Goal: Information Seeking & Learning: Learn about a topic

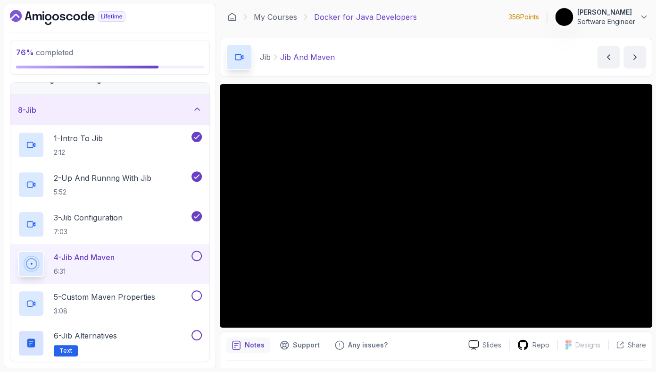
scroll to position [265, 0]
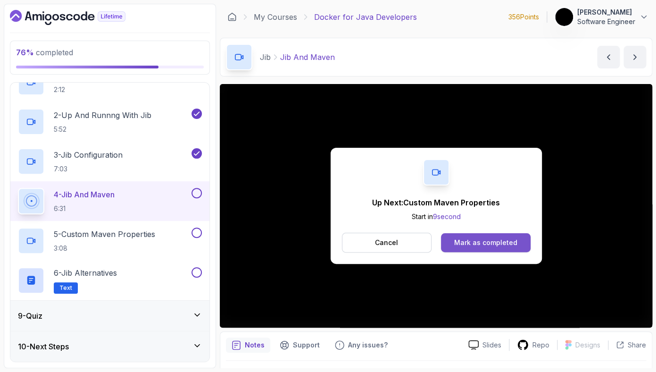
click at [518, 241] on button "Mark as completed" at bounding box center [485, 242] width 89 height 19
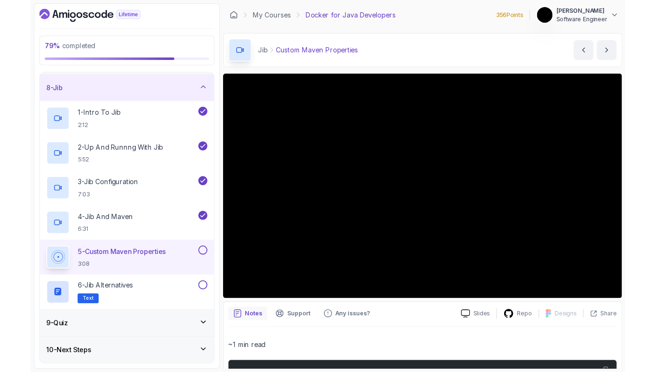
scroll to position [212, 0]
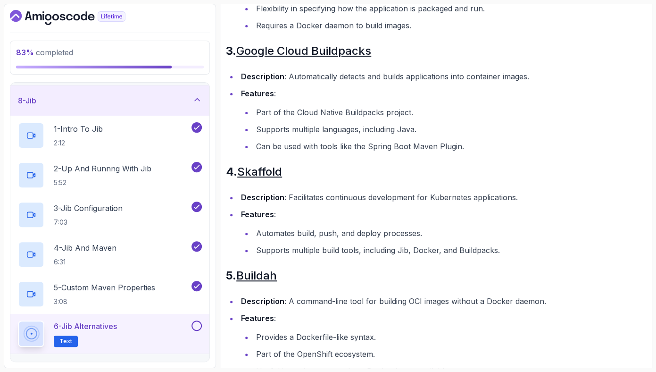
scroll to position [511, 0]
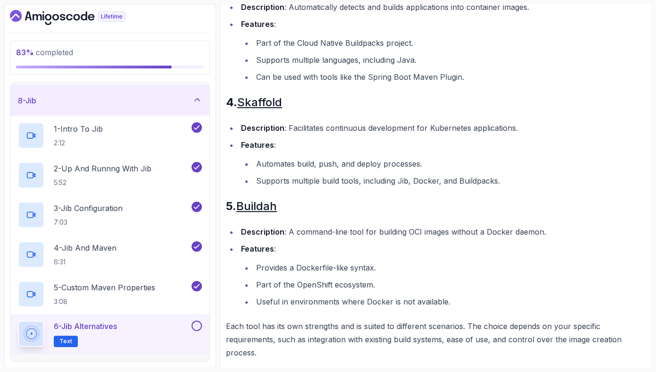
click at [202, 326] on div "6 - Jib Alternatives Text" at bounding box center [109, 334] width 199 height 40
click at [199, 326] on button at bounding box center [196, 325] width 10 height 10
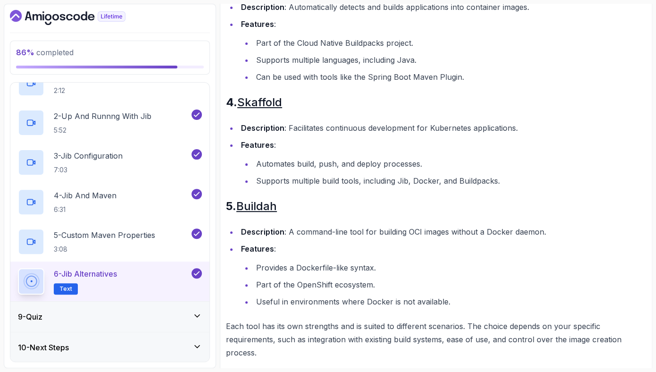
scroll to position [265, 0]
click at [200, 318] on icon at bounding box center [196, 314] width 9 height 9
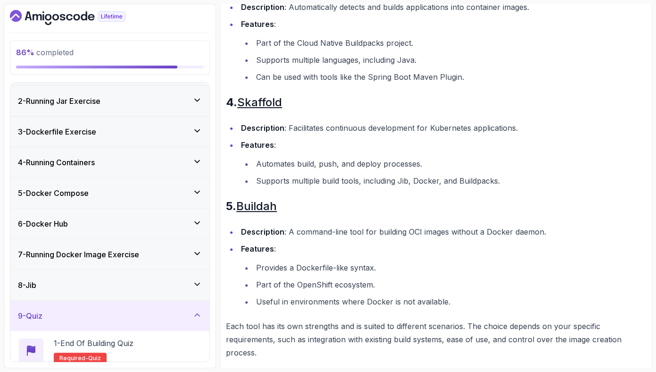
scroll to position [67, 0]
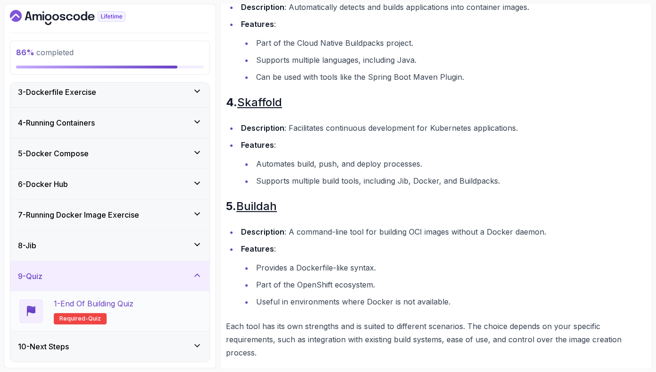
click at [173, 319] on div "1 - End Of Building Quiz Required- quiz" at bounding box center [110, 311] width 184 height 26
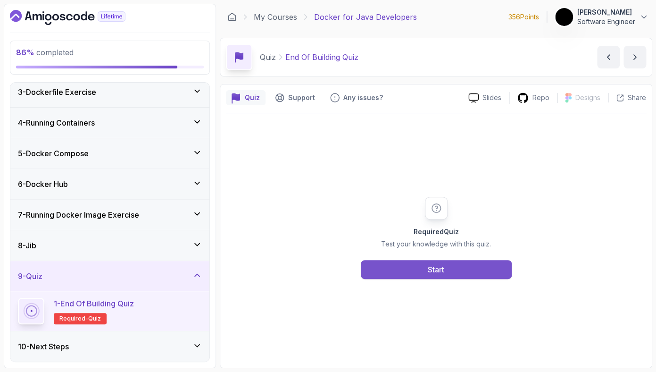
click at [451, 273] on button "Start" at bounding box center [436, 269] width 151 height 19
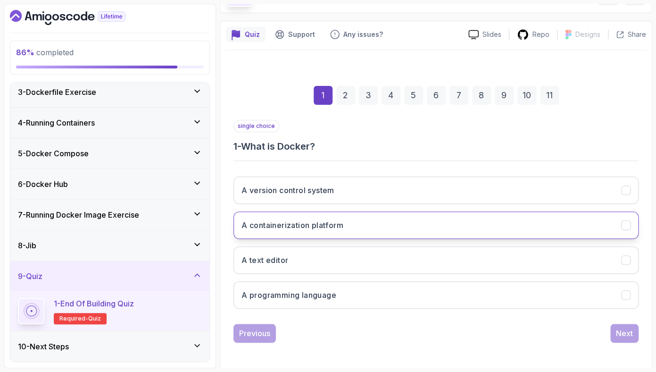
scroll to position [65, 0]
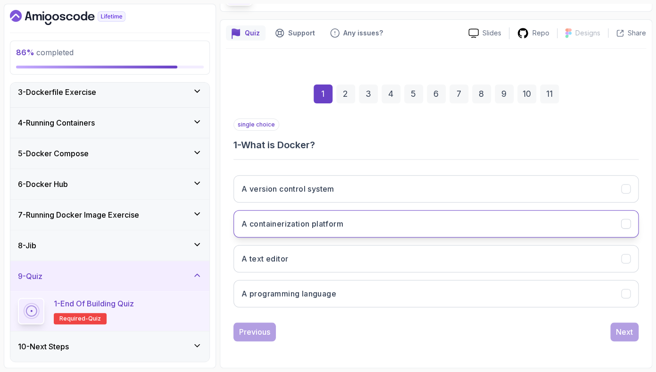
click at [290, 215] on button "A containerization platform" at bounding box center [435, 223] width 405 height 27
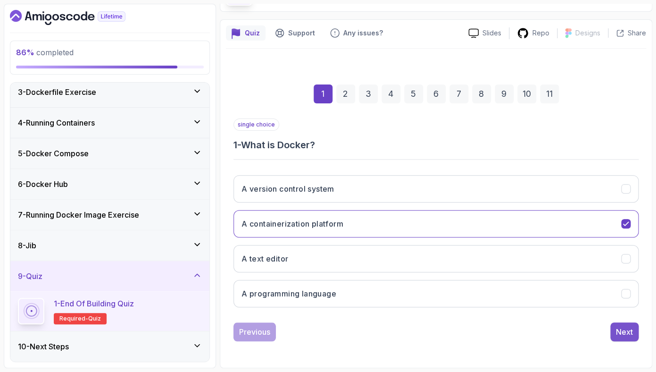
click at [623, 325] on button "Next" at bounding box center [624, 331] width 28 height 19
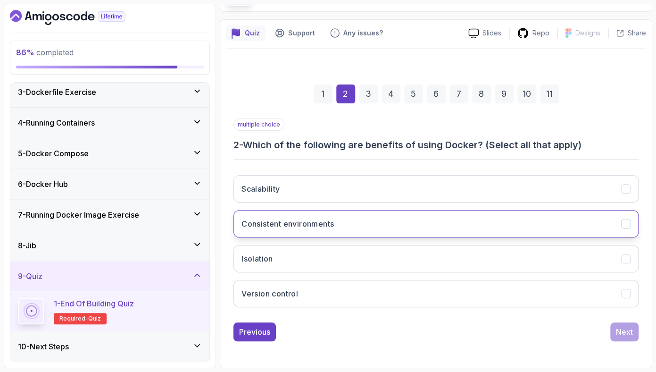
click at [333, 231] on button "Consistent environments" at bounding box center [435, 223] width 405 height 27
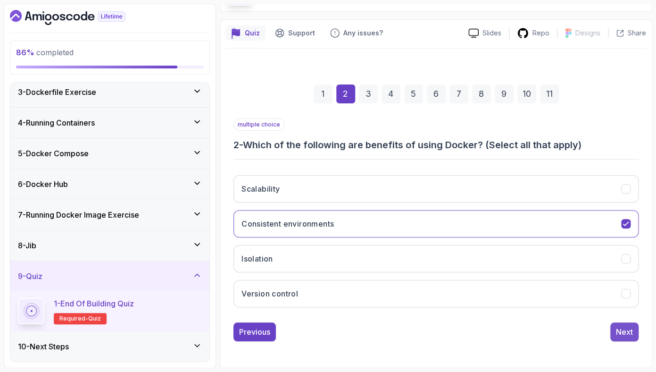
click at [615, 322] on button "Next" at bounding box center [624, 331] width 28 height 19
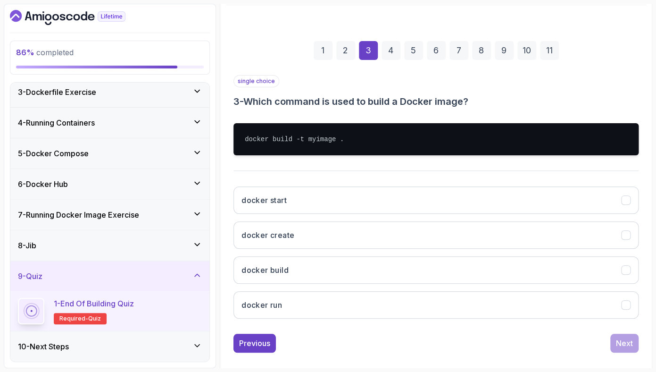
scroll to position [119, 0]
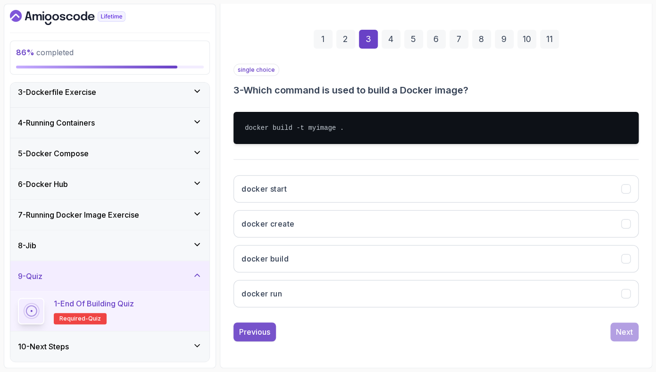
click at [255, 335] on div "Previous" at bounding box center [254, 331] width 31 height 11
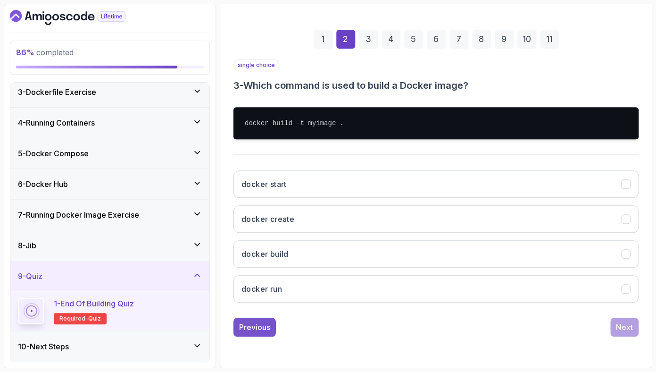
scroll to position [65, 0]
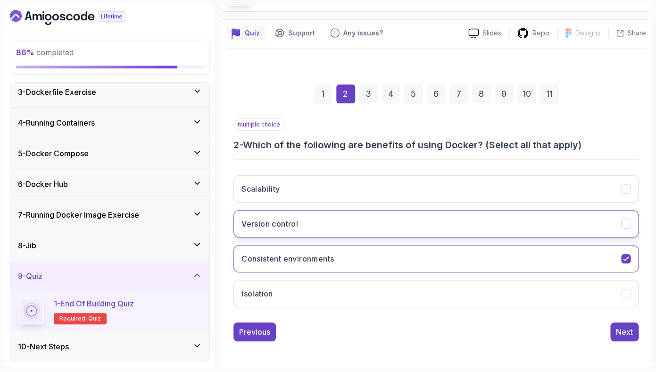
click at [550, 228] on button "Version control" at bounding box center [435, 223] width 405 height 27
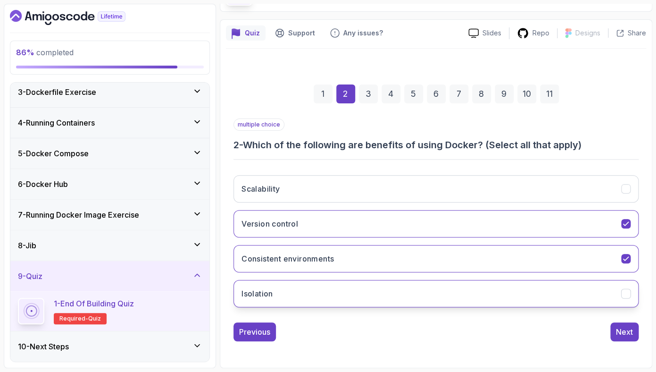
click at [630, 299] on button "Isolation" at bounding box center [435, 293] width 405 height 27
click at [627, 336] on div "Next" at bounding box center [624, 331] width 17 height 11
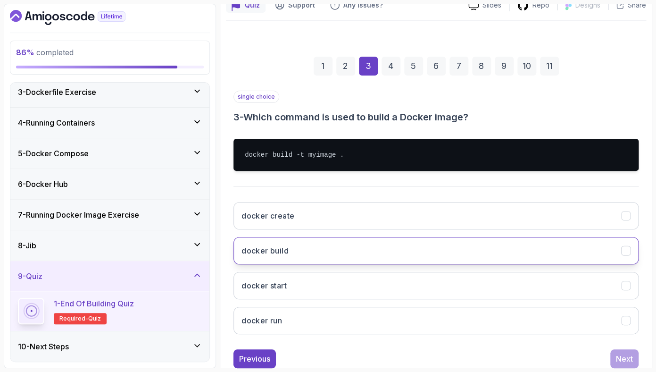
scroll to position [101, 0]
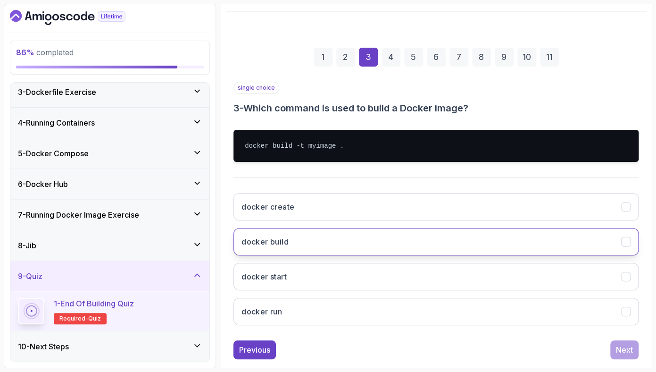
click at [363, 237] on button "docker build" at bounding box center [435, 241] width 405 height 27
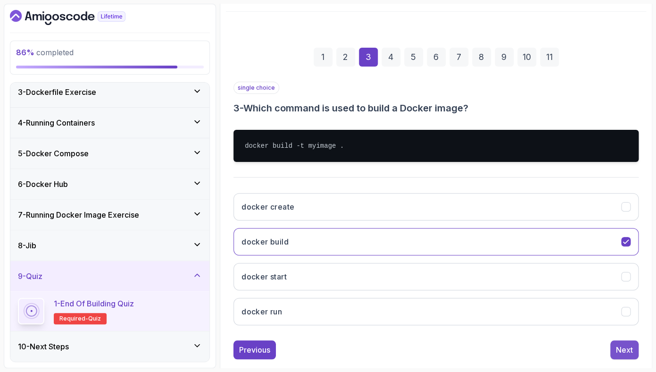
click at [624, 352] on div "Next" at bounding box center [624, 349] width 17 height 11
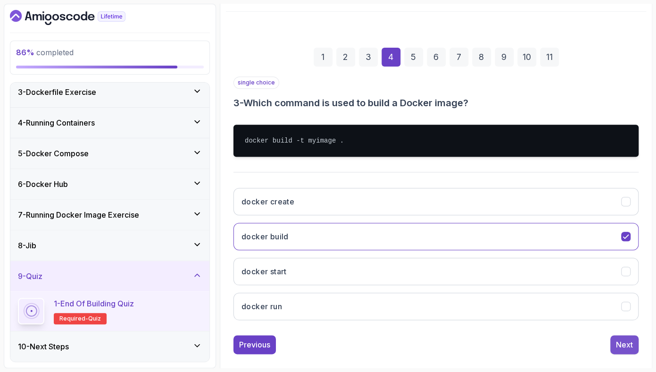
scroll to position [78, 0]
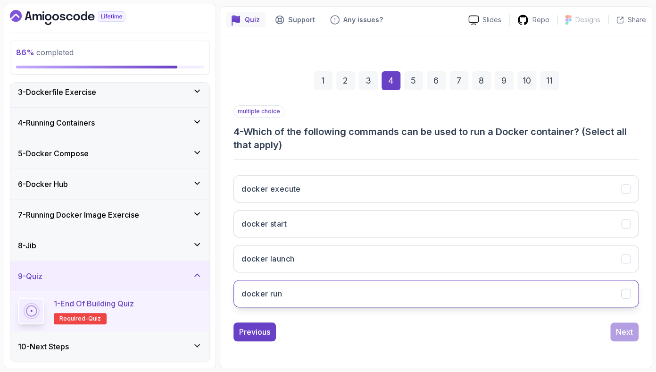
click at [554, 297] on button "docker run" at bounding box center [435, 293] width 405 height 27
click at [615, 328] on button "Next" at bounding box center [624, 331] width 28 height 19
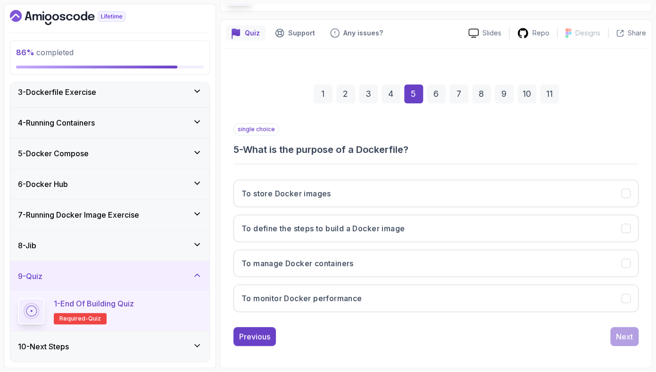
scroll to position [65, 0]
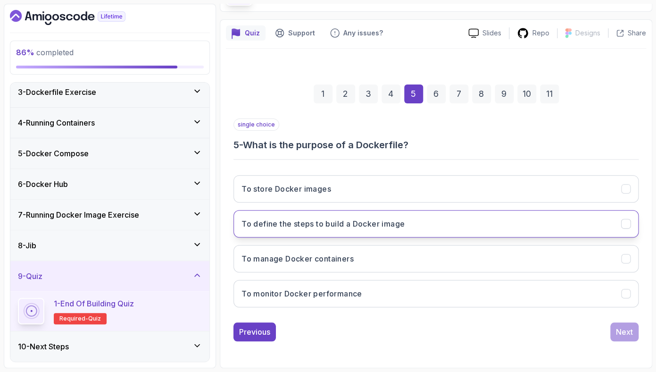
click at [541, 221] on button "To define the steps to build a Docker image" at bounding box center [435, 223] width 405 height 27
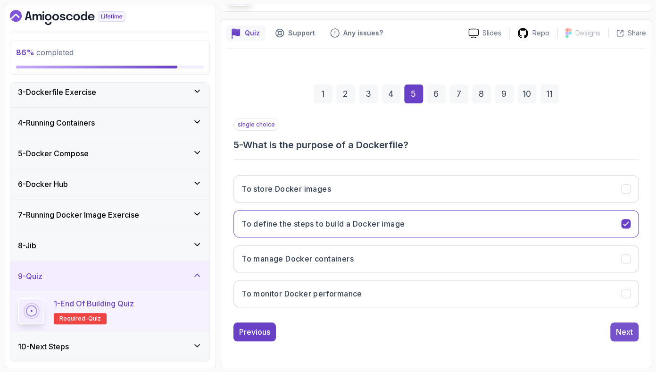
click at [619, 324] on button "Next" at bounding box center [624, 331] width 28 height 19
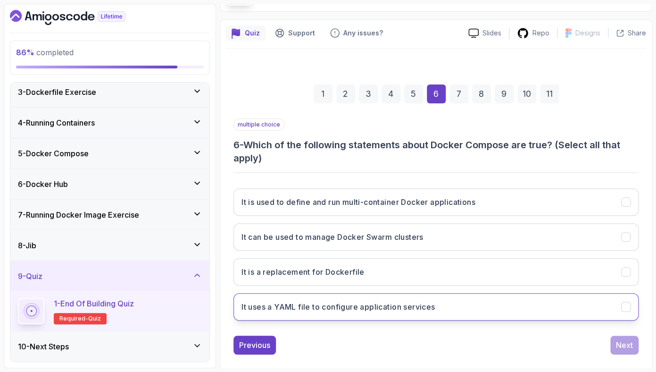
click at [417, 306] on h3 "It uses a YAML file to configure application services" at bounding box center [337, 306] width 193 height 11
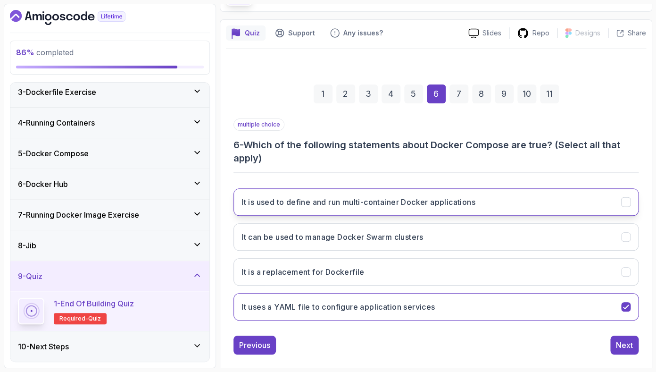
click at [438, 198] on h3 "It is used to define and run multi-container Docker applications" at bounding box center [358, 201] width 234 height 11
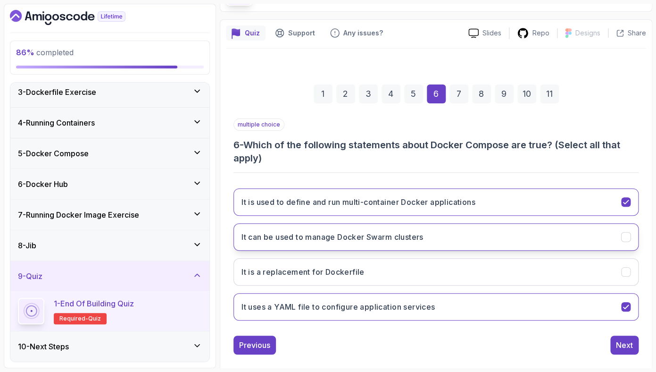
click at [500, 236] on button "It can be used to manage Docker Swarm clusters" at bounding box center [435, 236] width 405 height 27
click at [616, 342] on div "Next" at bounding box center [624, 344] width 17 height 11
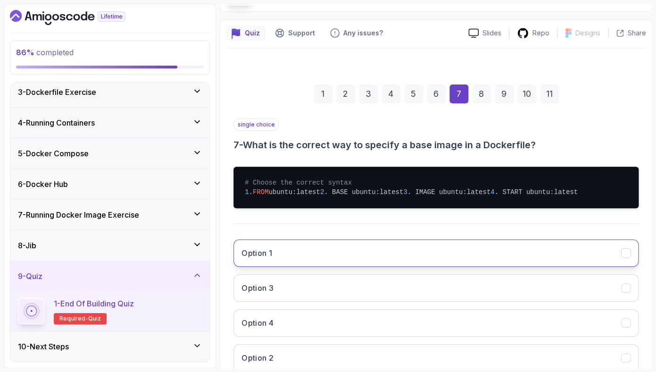
click at [319, 266] on button "Option 1" at bounding box center [435, 252] width 405 height 27
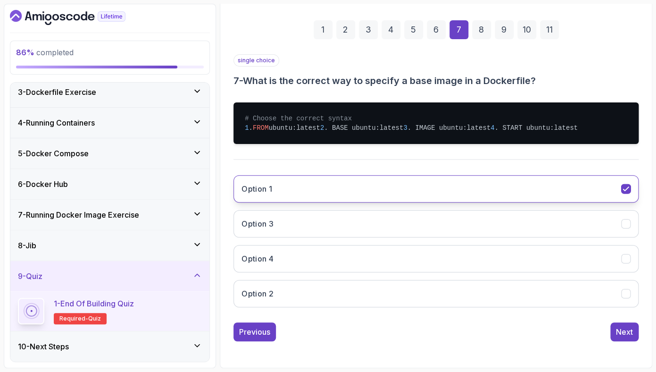
scroll to position [157, 0]
click at [621, 337] on button "Next" at bounding box center [624, 331] width 28 height 19
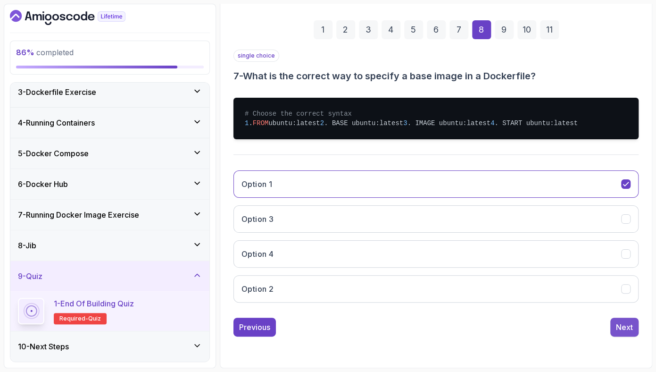
scroll to position [65, 0]
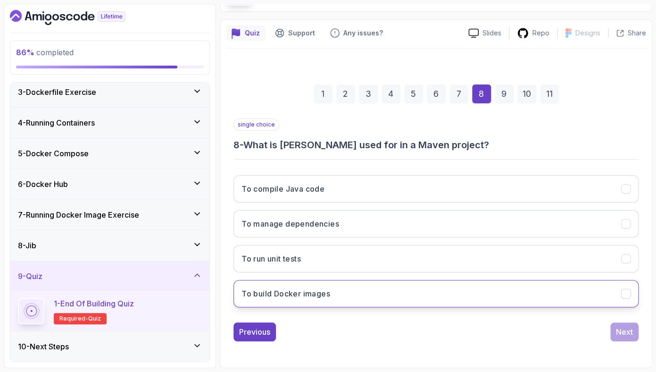
click at [477, 290] on button "To build Docker images" at bounding box center [435, 293] width 405 height 27
click at [621, 339] on button "Next" at bounding box center [624, 331] width 28 height 19
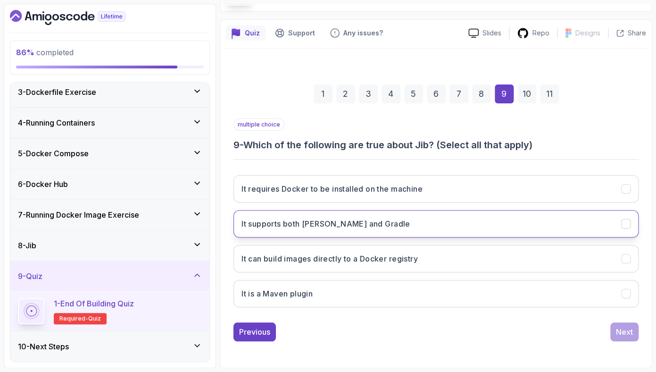
click at [459, 222] on button "It supports both Maven and Gradle" at bounding box center [435, 223] width 405 height 27
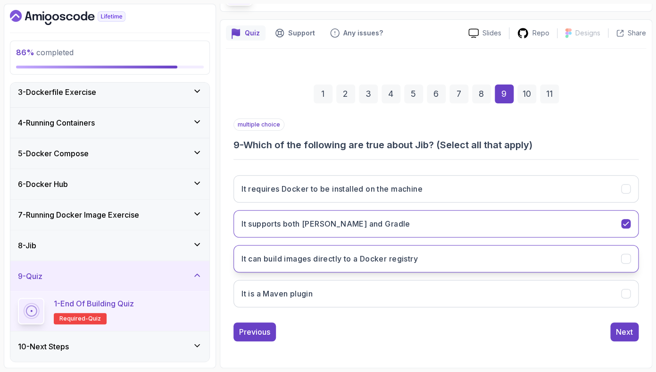
click at [460, 257] on button "It can build images directly to a Docker registry" at bounding box center [435, 258] width 405 height 27
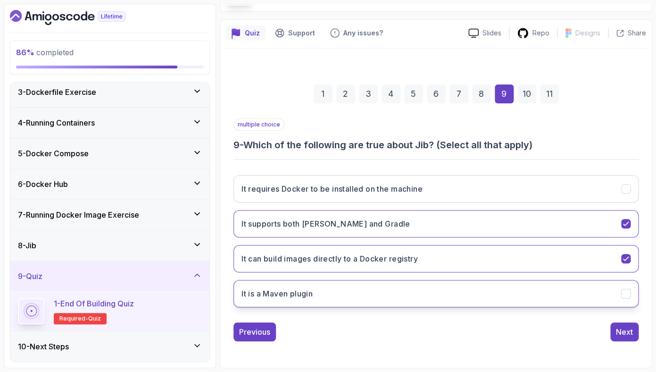
click at [470, 294] on button "It is a Maven plugin" at bounding box center [435, 293] width 405 height 27
click at [623, 341] on div "1 2 3 4 5 6 7 8 9 10 11 multiple choice 9 - Which of the following are true abo…" at bounding box center [436, 205] width 420 height 287
click at [625, 334] on div "Next" at bounding box center [624, 331] width 17 height 11
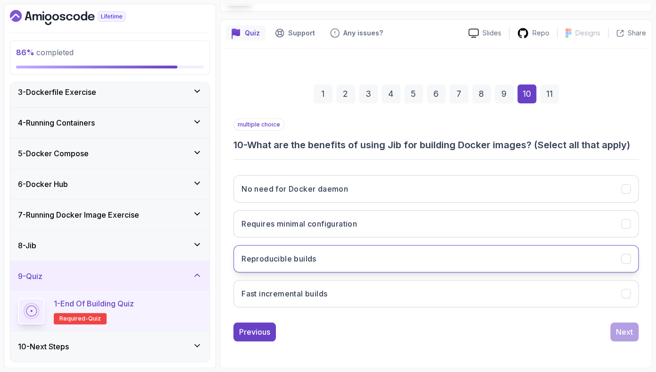
click at [402, 250] on button "Reproducible builds" at bounding box center [435, 258] width 405 height 27
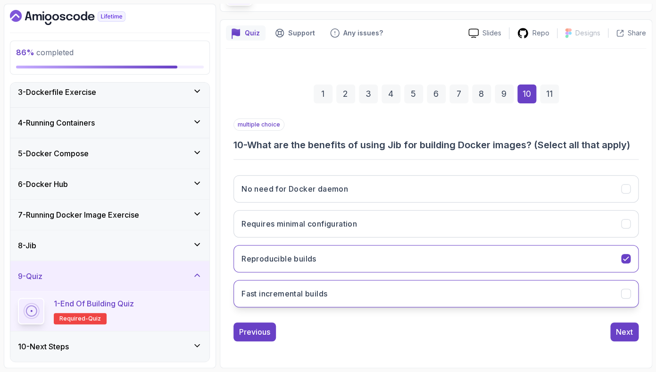
click at [387, 287] on button "Fast incremental builds" at bounding box center [435, 293] width 405 height 27
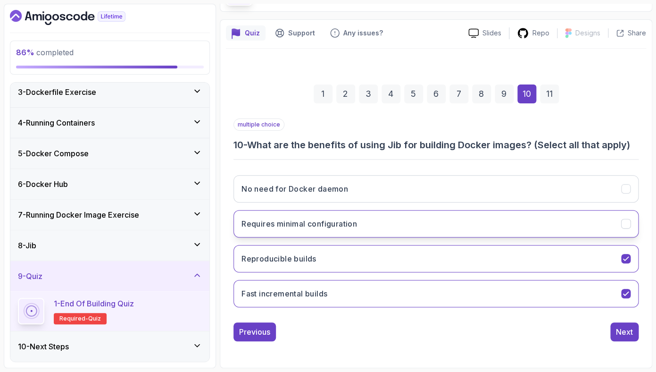
click at [393, 225] on button "Requires minimal configuration" at bounding box center [435, 223] width 405 height 27
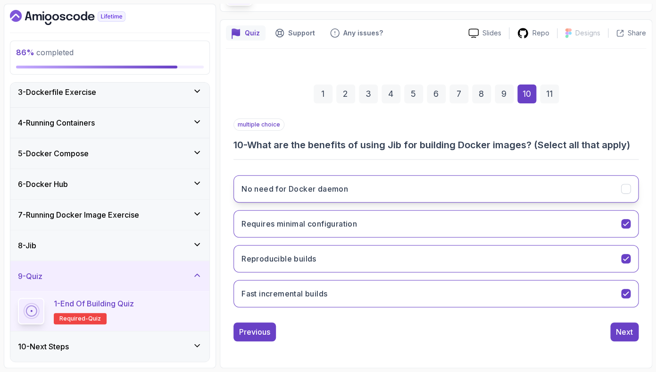
click at [395, 188] on button "No need for Docker daemon" at bounding box center [435, 188] width 405 height 27
click at [629, 339] on button "Next" at bounding box center [624, 331] width 28 height 19
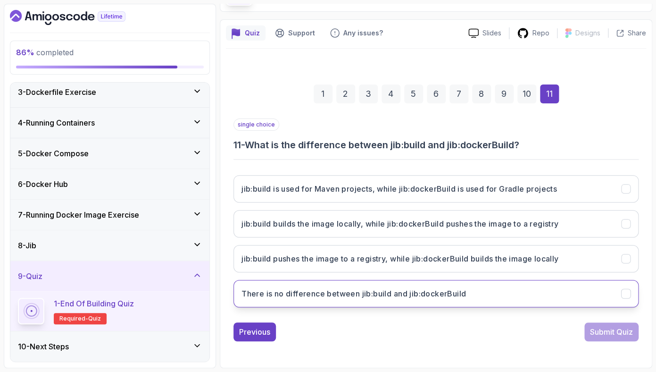
click at [391, 283] on button "There is no difference between jib:build and jib:dockerBuild" at bounding box center [435, 293] width 405 height 27
click at [590, 338] on button "Submit Quiz" at bounding box center [611, 331] width 54 height 19
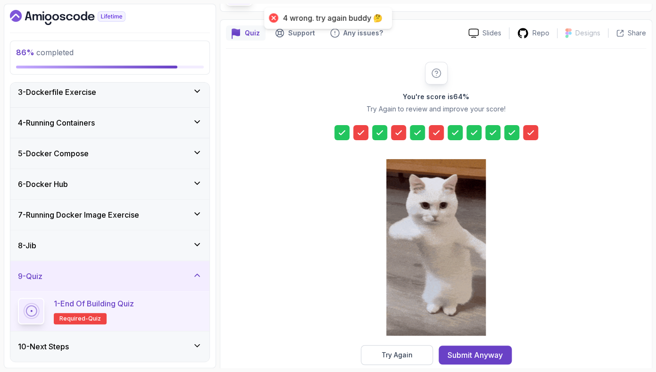
scroll to position [81, 0]
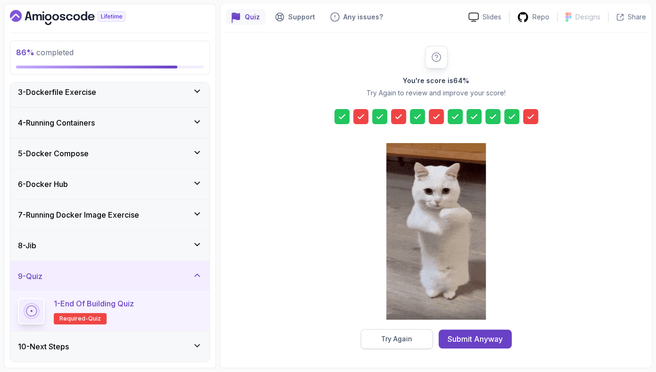
click at [374, 336] on button "Try Again" at bounding box center [397, 339] width 72 height 20
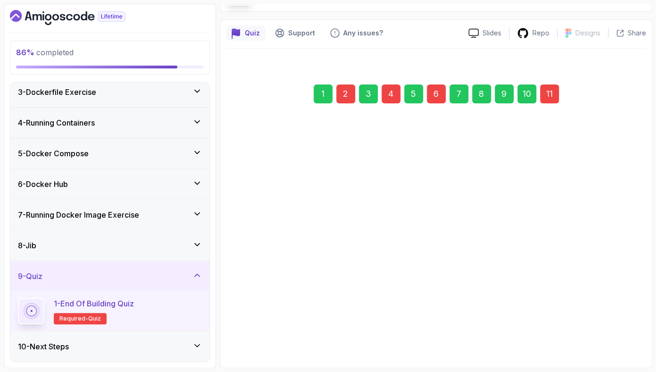
scroll to position [65, 0]
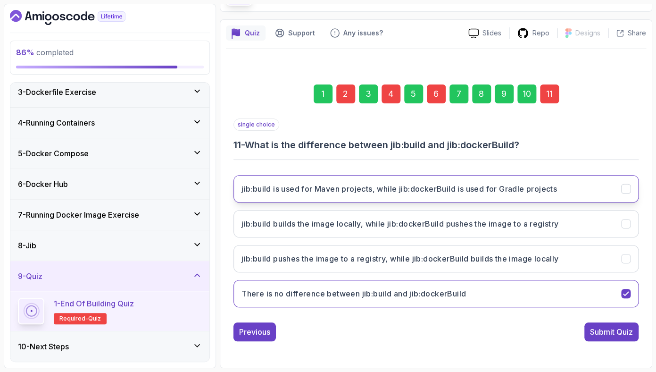
click at [435, 189] on h3 "jib:build is used for Maven projects, while jib:dockerBuild is used for Gradle …" at bounding box center [398, 188] width 315 height 11
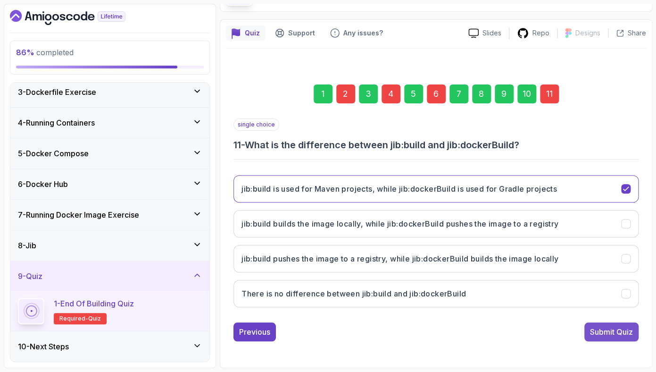
click at [613, 331] on div "Submit Quiz" at bounding box center [611, 331] width 43 height 11
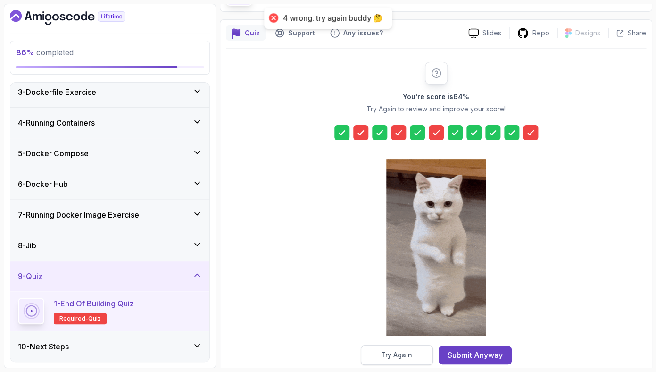
click at [405, 352] on div "Try Again" at bounding box center [396, 354] width 31 height 9
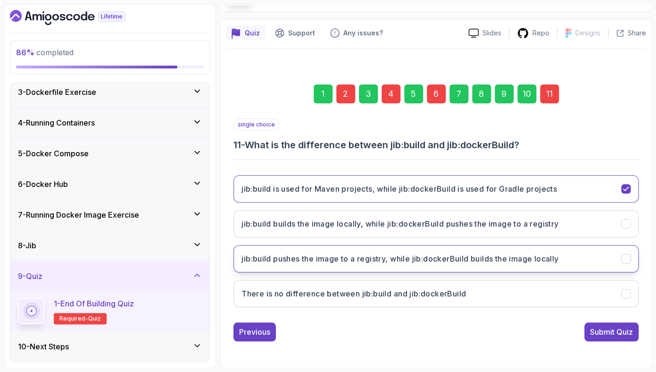
click at [433, 261] on h3 "jib:build pushes the image to a registry, while jib:dockerBuild builds the imag…" at bounding box center [399, 258] width 317 height 11
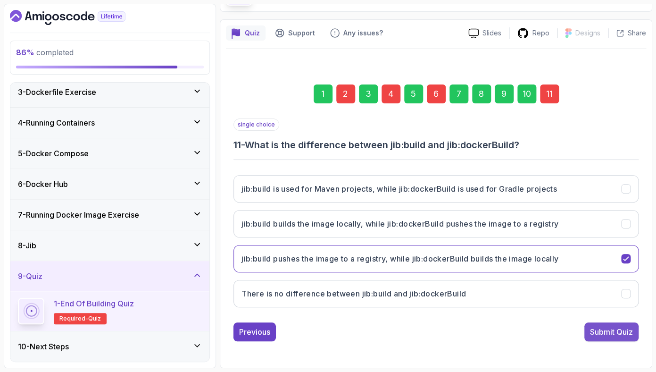
click at [612, 334] on div "Submit Quiz" at bounding box center [611, 331] width 43 height 11
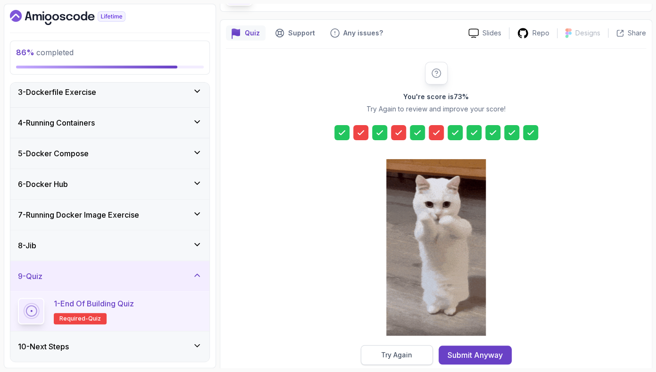
click at [410, 354] on div "Try Again" at bounding box center [396, 354] width 31 height 9
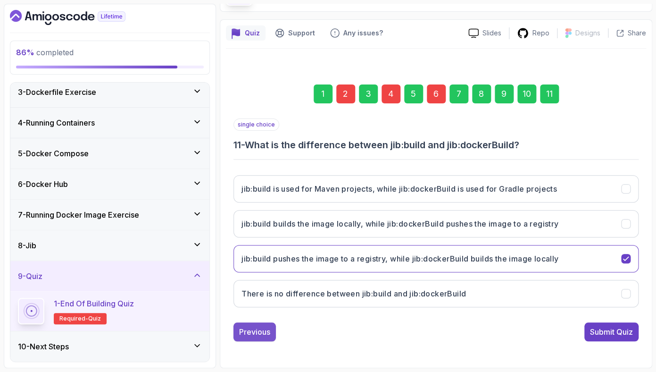
click at [252, 334] on div "Previous" at bounding box center [254, 331] width 31 height 11
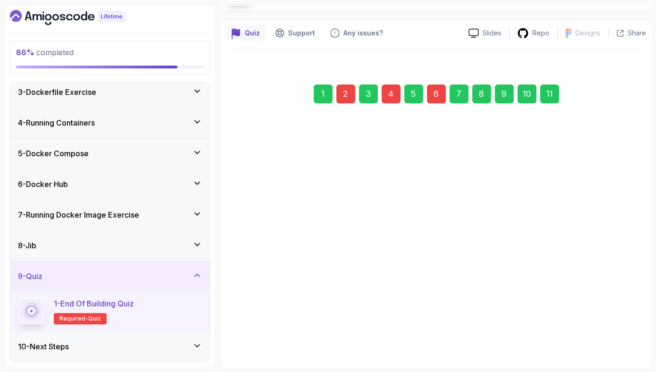
click at [252, 334] on div "Previous" at bounding box center [254, 331] width 31 height 11
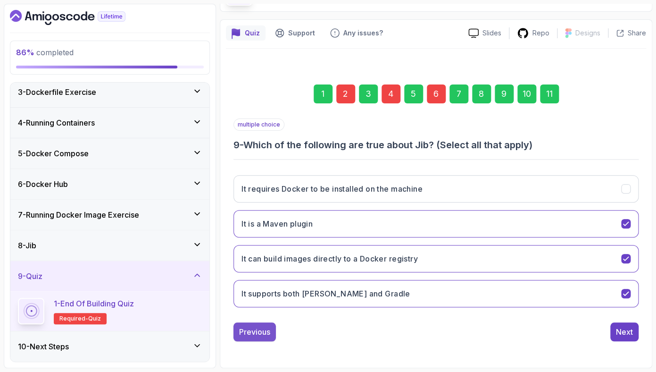
click at [252, 334] on div "Previous" at bounding box center [254, 331] width 31 height 11
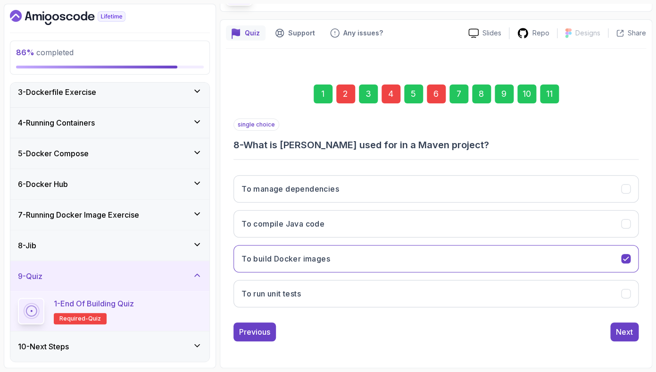
click at [252, 334] on div "Previous" at bounding box center [254, 331] width 31 height 11
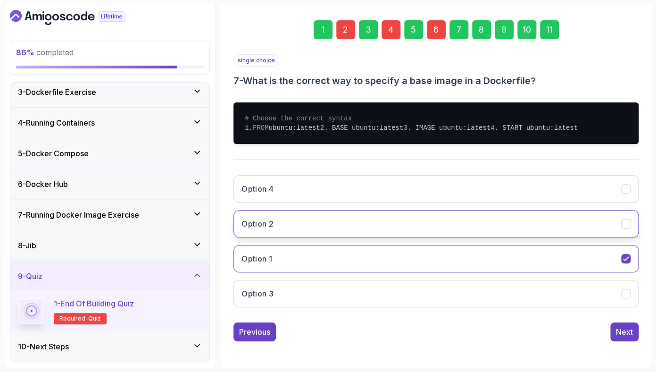
scroll to position [157, 0]
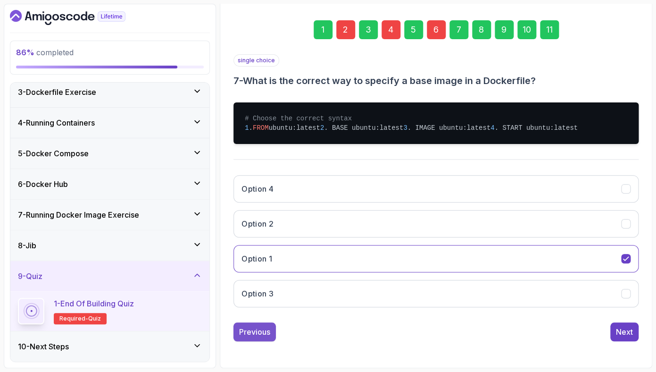
click at [250, 334] on div "Previous" at bounding box center [254, 331] width 31 height 11
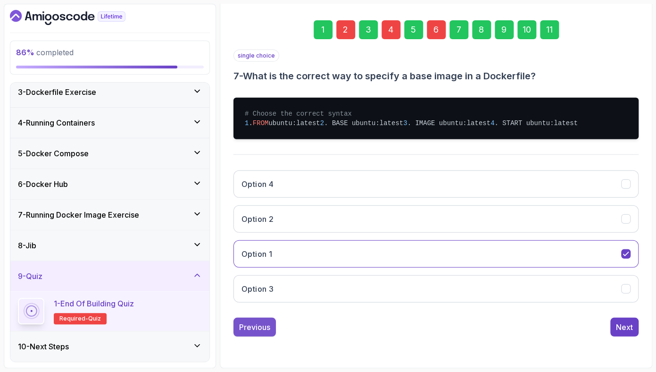
scroll to position [78, 0]
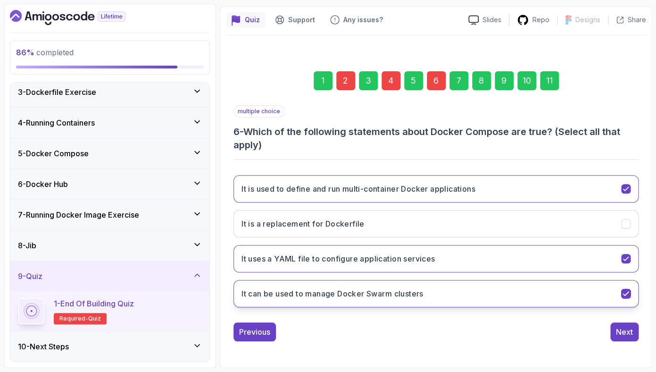
click at [441, 301] on button "It can be used to manage Docker Swarm clusters" at bounding box center [435, 293] width 405 height 27
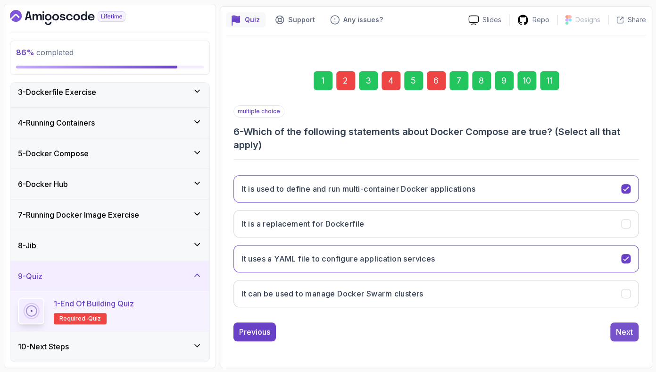
click at [630, 332] on div "Next" at bounding box center [624, 331] width 17 height 11
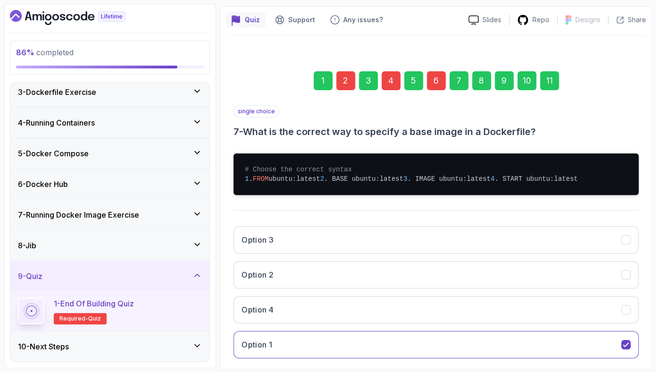
scroll to position [157, 0]
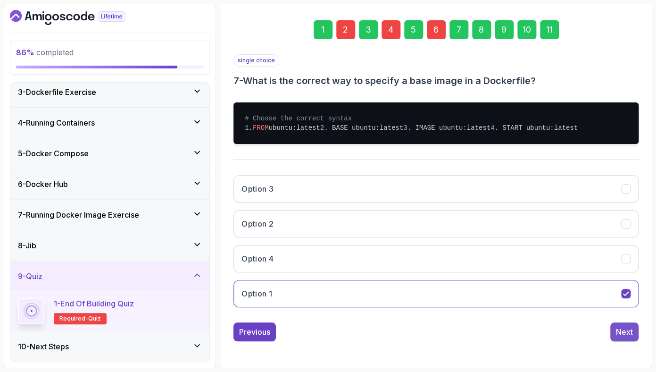
click at [624, 339] on button "Next" at bounding box center [624, 331] width 28 height 19
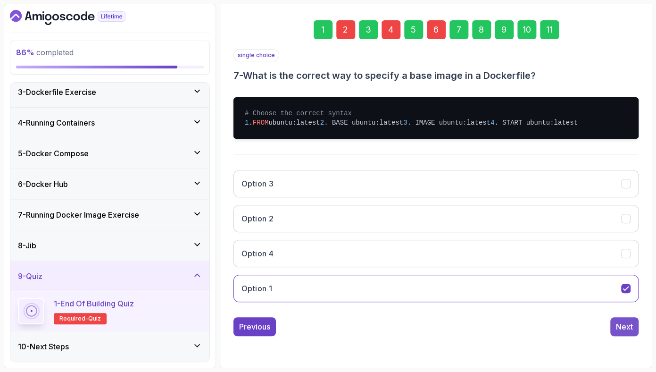
click at [624, 339] on div "1 2 3 4 5 6 7 8 9 10 11 single choice 7 - What is the correct way to specify a …" at bounding box center [435, 173] width 405 height 336
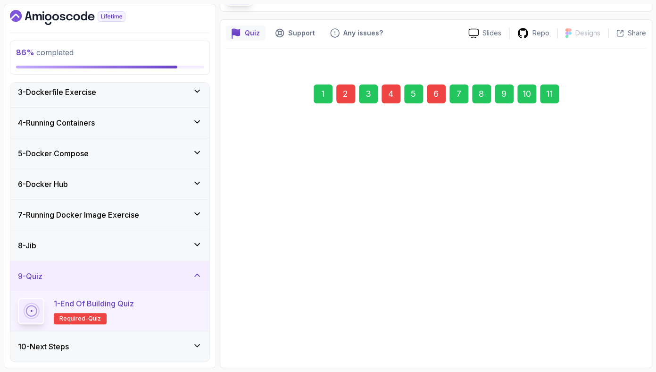
scroll to position [65, 0]
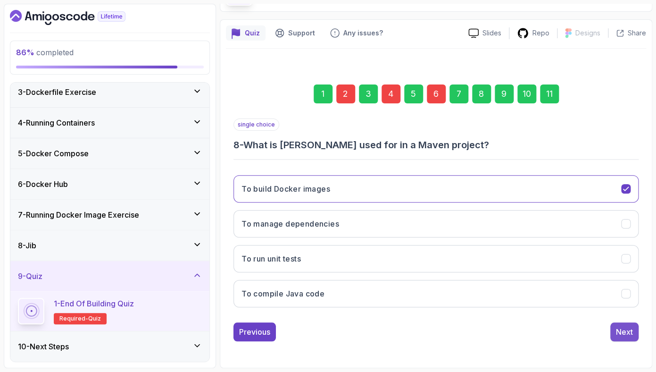
click at [624, 334] on div "Next" at bounding box center [624, 331] width 17 height 11
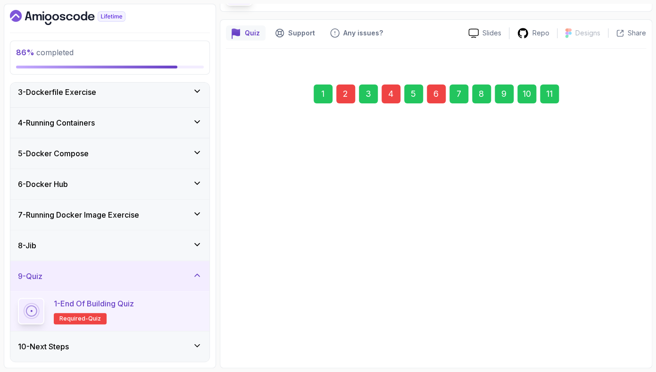
click at [624, 334] on button "Next" at bounding box center [624, 326] width 28 height 19
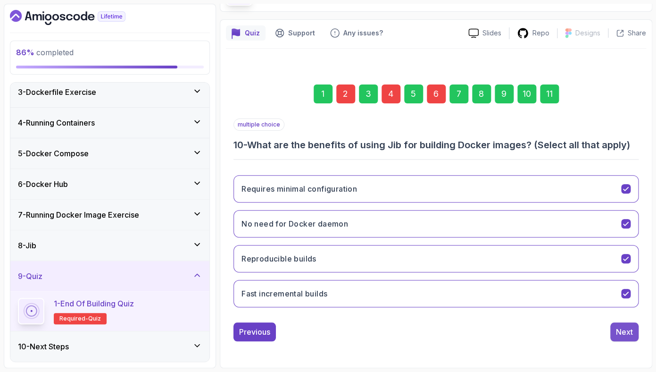
click at [624, 334] on div "Next" at bounding box center [624, 331] width 17 height 11
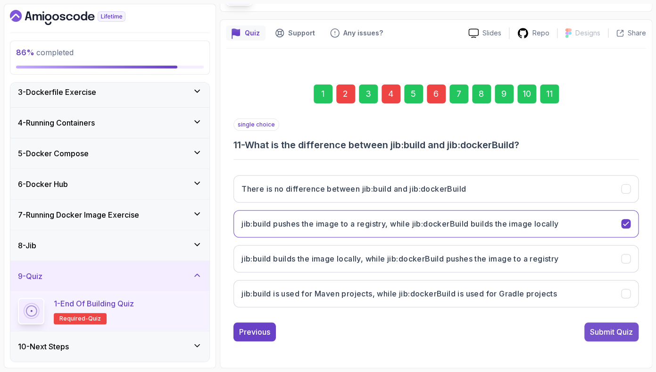
click at [624, 331] on div "Submit Quiz" at bounding box center [611, 331] width 43 height 11
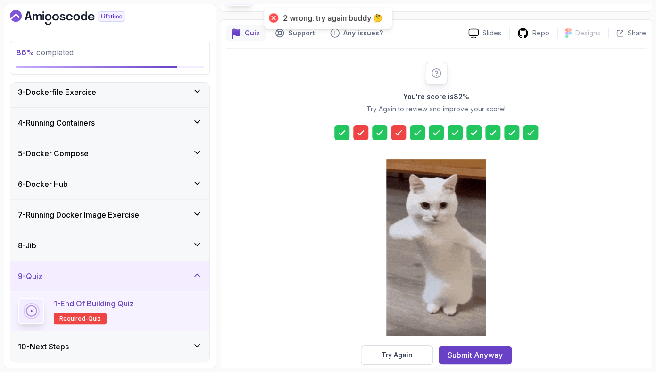
scroll to position [81, 0]
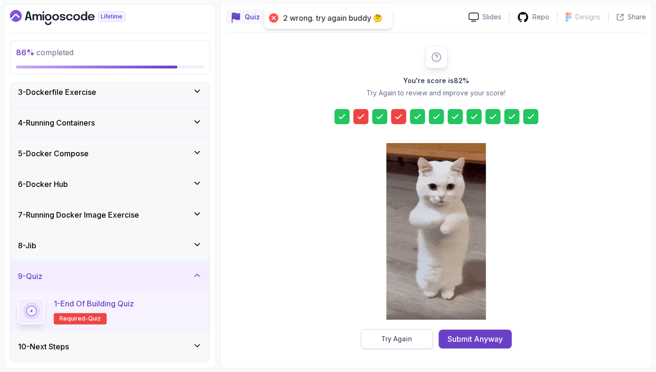
click at [385, 338] on div "Try Again" at bounding box center [396, 338] width 31 height 9
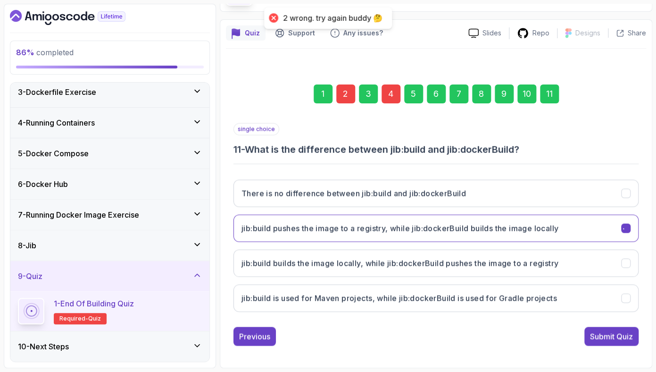
scroll to position [65, 0]
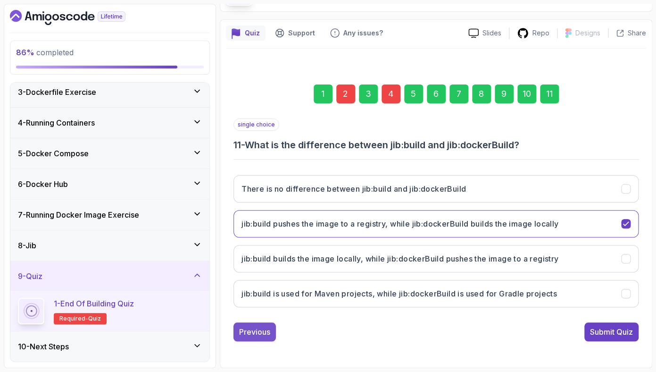
click at [246, 332] on div "Previous" at bounding box center [254, 331] width 31 height 11
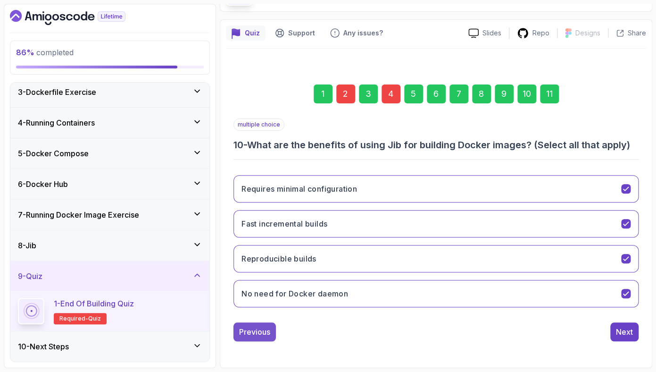
click at [262, 333] on div "Previous" at bounding box center [254, 331] width 31 height 11
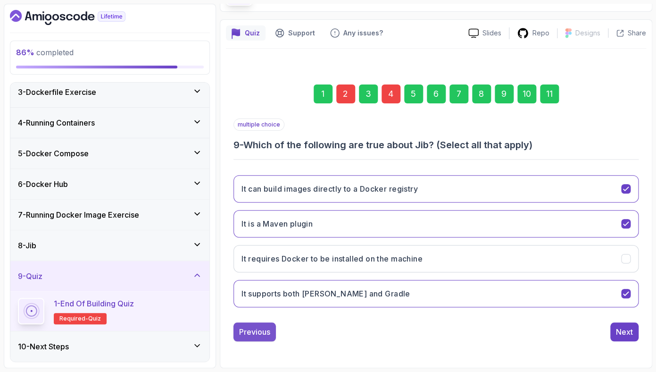
click at [260, 330] on div "Previous" at bounding box center [254, 331] width 31 height 11
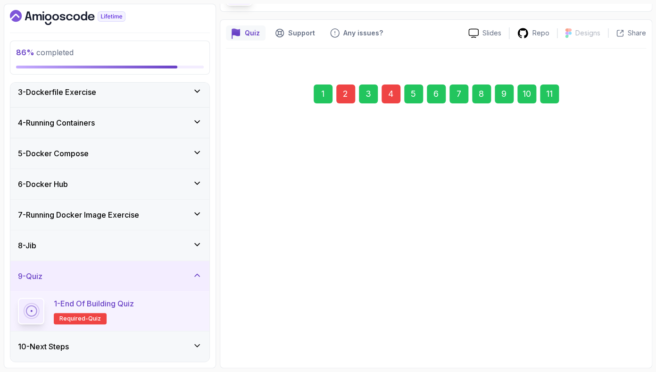
click at [260, 330] on div "Previous" at bounding box center [254, 330] width 31 height 11
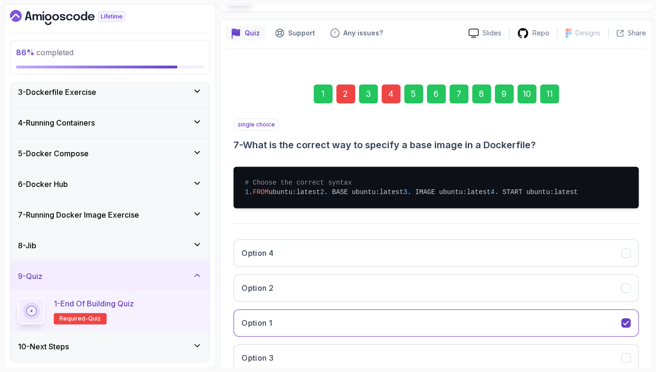
click at [260, 330] on div "Option 4 Option 2 Option 1 Option 3" at bounding box center [435, 305] width 405 height 147
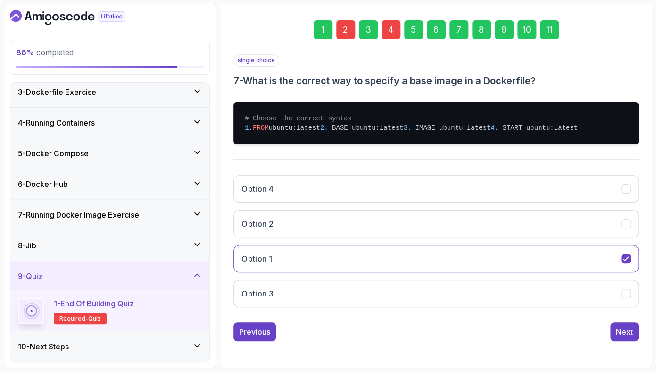
scroll to position [157, 0]
click at [245, 333] on div "Previous" at bounding box center [254, 331] width 31 height 11
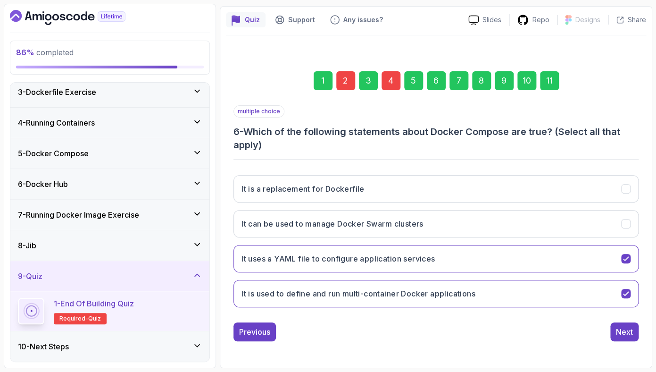
click at [245, 333] on div "Previous" at bounding box center [254, 331] width 31 height 11
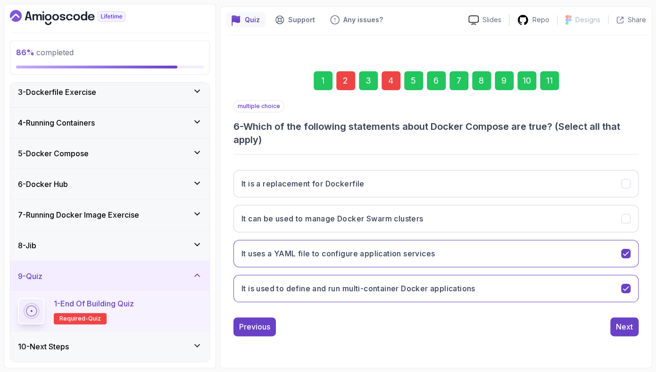
scroll to position [65, 0]
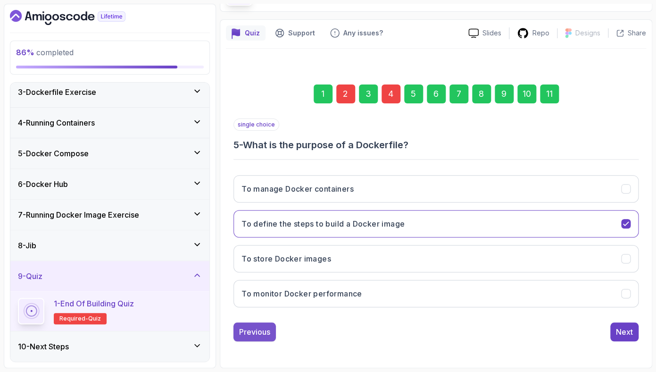
click at [245, 334] on div "Previous" at bounding box center [254, 331] width 31 height 11
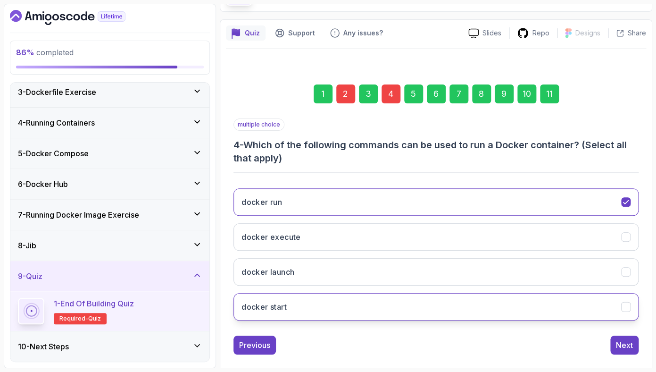
click at [326, 306] on button "docker start" at bounding box center [435, 306] width 405 height 27
click at [555, 96] on div "11" at bounding box center [549, 93] width 19 height 19
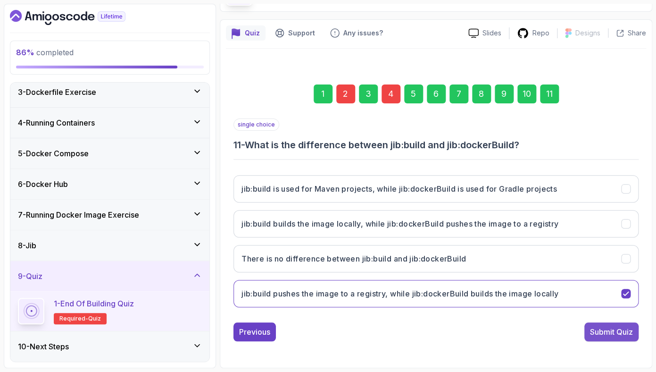
click at [596, 340] on button "Submit Quiz" at bounding box center [611, 331] width 54 height 19
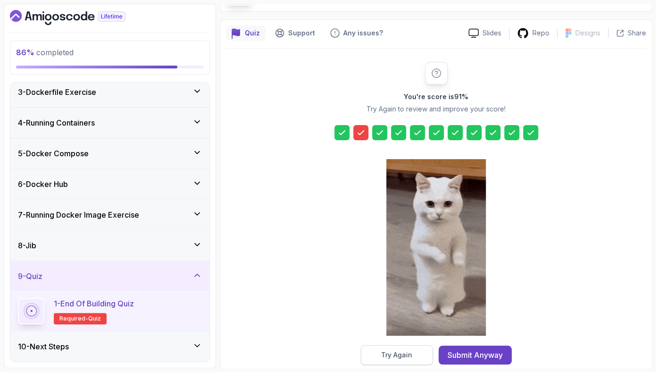
click at [395, 357] on div "Try Again" at bounding box center [396, 354] width 31 height 9
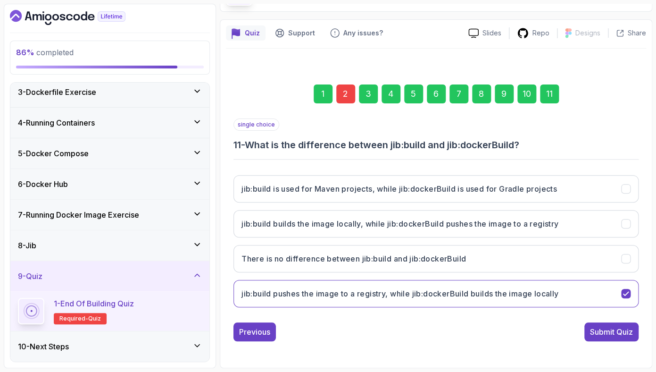
click at [352, 89] on div "2" at bounding box center [345, 93] width 19 height 19
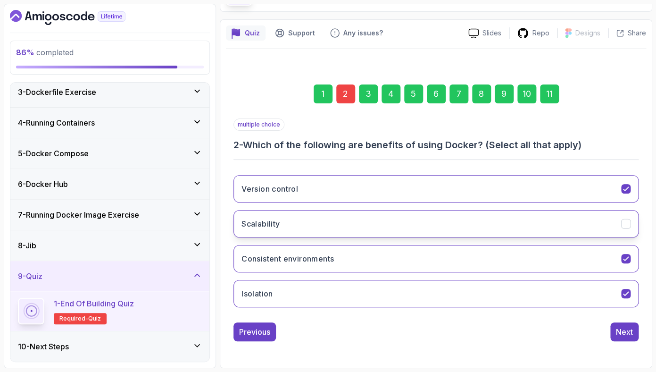
click at [345, 218] on button "Scalability" at bounding box center [435, 223] width 405 height 27
click at [557, 100] on div "11" at bounding box center [549, 93] width 19 height 19
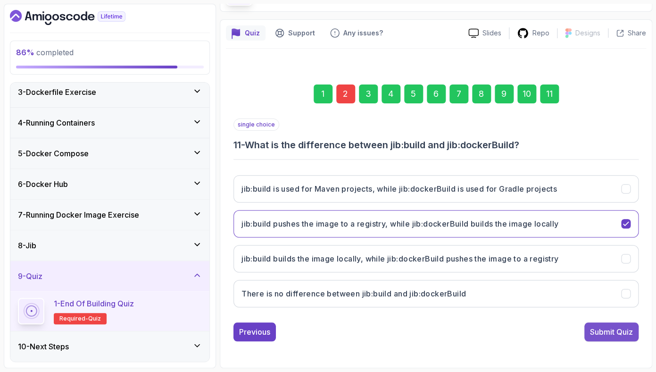
click at [589, 334] on button "Submit Quiz" at bounding box center [611, 331] width 54 height 19
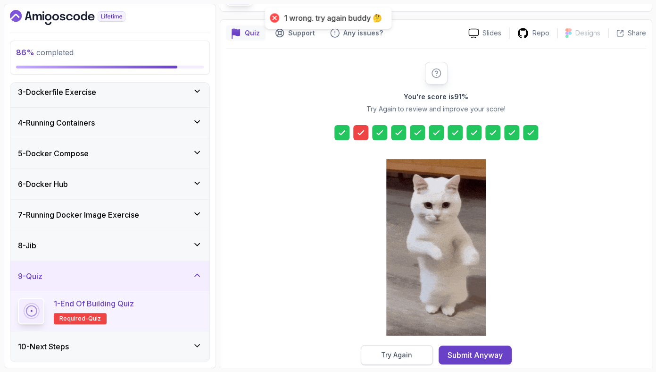
click at [381, 351] on button "Try Again" at bounding box center [397, 355] width 72 height 20
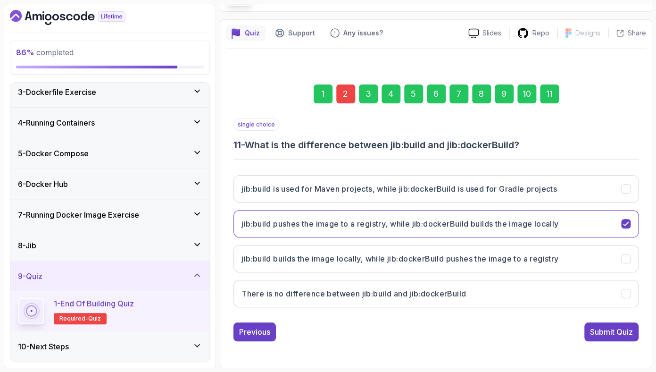
click at [349, 92] on div "2" at bounding box center [345, 93] width 19 height 19
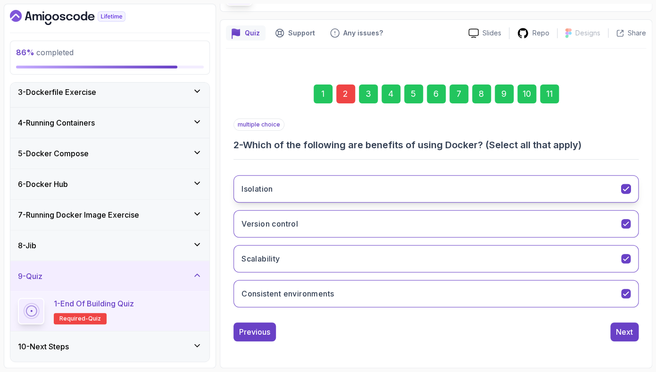
click at [346, 188] on button "Isolation" at bounding box center [435, 188] width 405 height 27
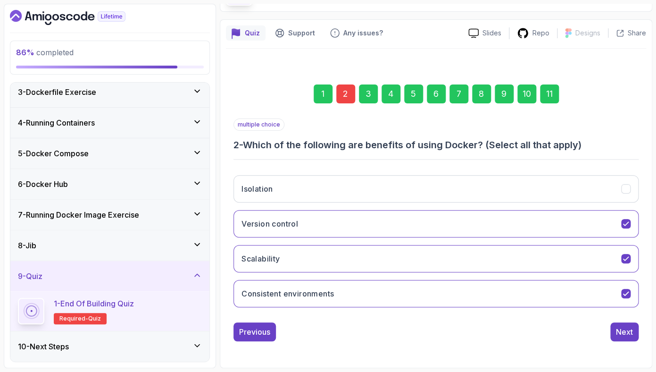
click at [549, 91] on div "11" at bounding box center [549, 93] width 19 height 19
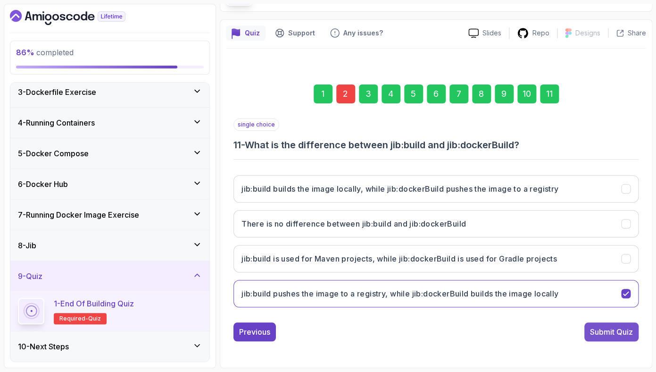
click at [588, 332] on button "Submit Quiz" at bounding box center [611, 331] width 54 height 19
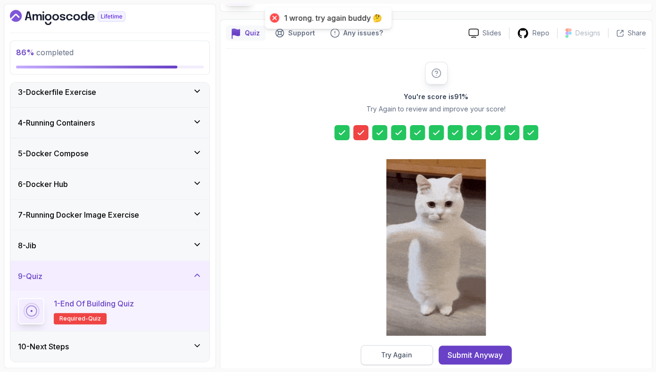
click at [378, 356] on button "Try Again" at bounding box center [397, 355] width 72 height 20
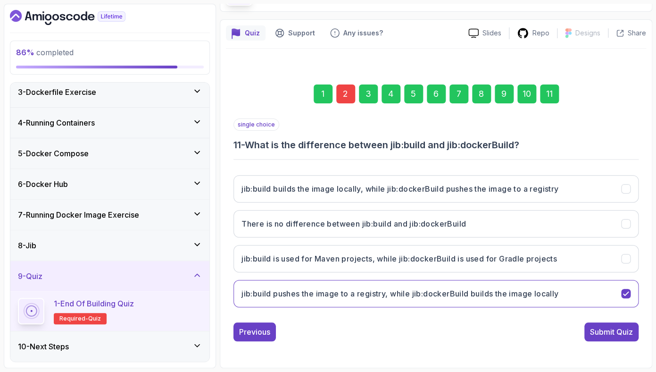
click at [349, 93] on div "2" at bounding box center [345, 93] width 19 height 19
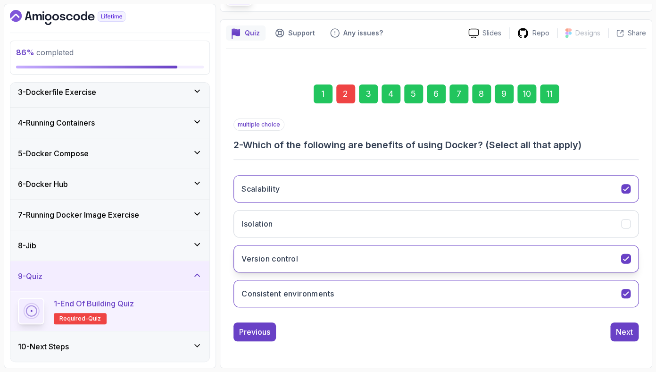
click at [385, 250] on button "Version control" at bounding box center [435, 258] width 405 height 27
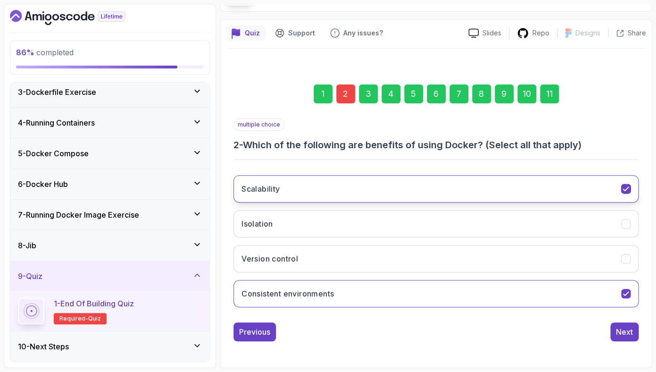
click at [390, 187] on button "Scalability" at bounding box center [435, 188] width 405 height 27
click at [474, 184] on button "Scalability" at bounding box center [435, 188] width 405 height 27
click at [555, 91] on div "11" at bounding box center [549, 93] width 19 height 19
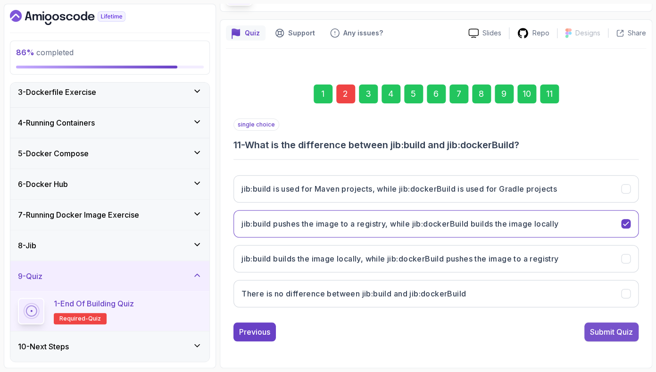
click at [602, 332] on div "Submit Quiz" at bounding box center [611, 331] width 43 height 11
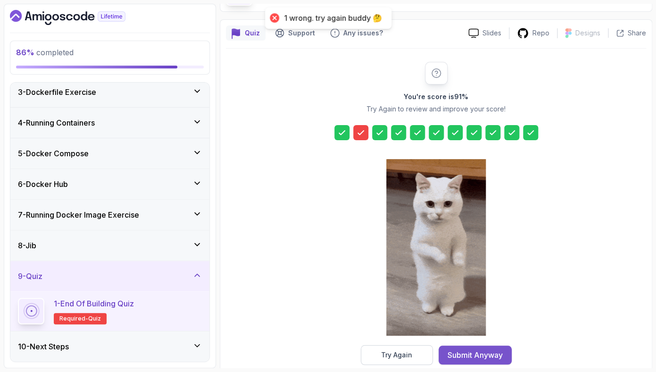
click at [469, 358] on div "Submit Anyway" at bounding box center [475, 354] width 55 height 11
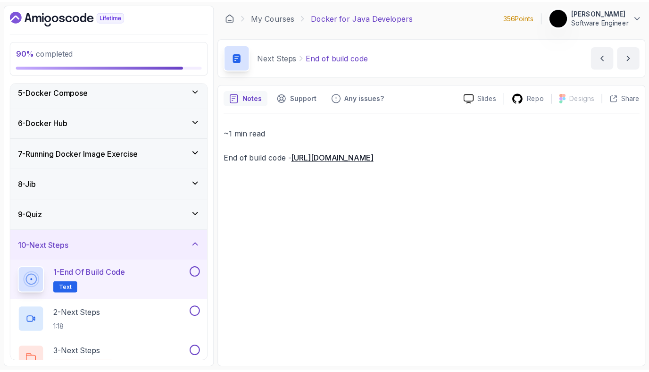
scroll to position [146, 0]
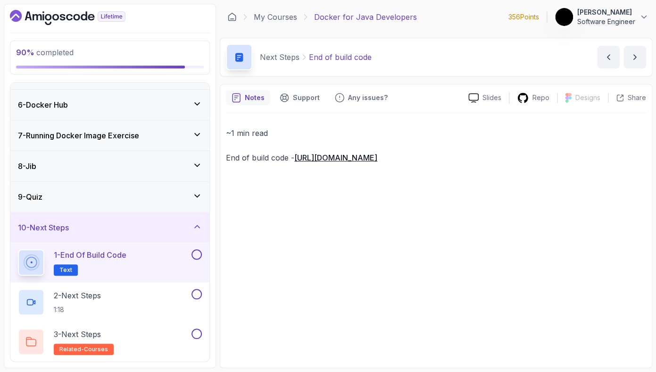
click at [201, 254] on button at bounding box center [196, 254] width 10 height 10
click at [161, 290] on div "2 - Next Steps 1:18" at bounding box center [104, 302] width 172 height 26
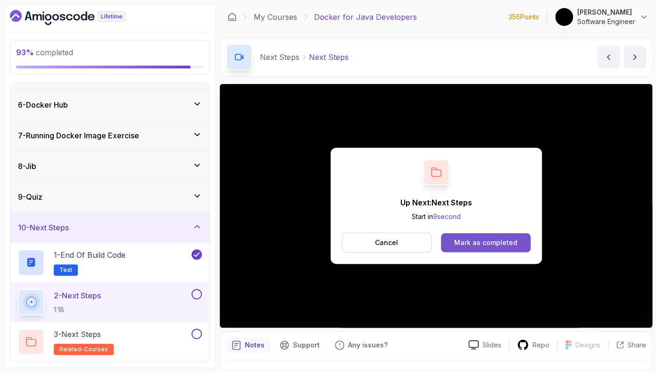
click at [521, 247] on button "Mark as completed" at bounding box center [485, 242] width 89 height 19
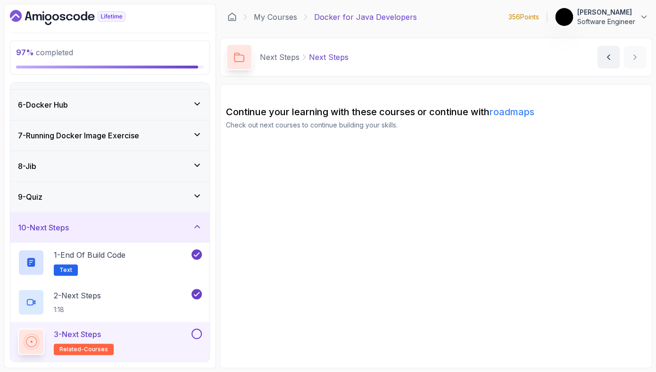
click at [178, 349] on div "3 - Next Steps related-courses" at bounding box center [104, 341] width 172 height 26
click at [201, 337] on button at bounding box center [196, 333] width 10 height 10
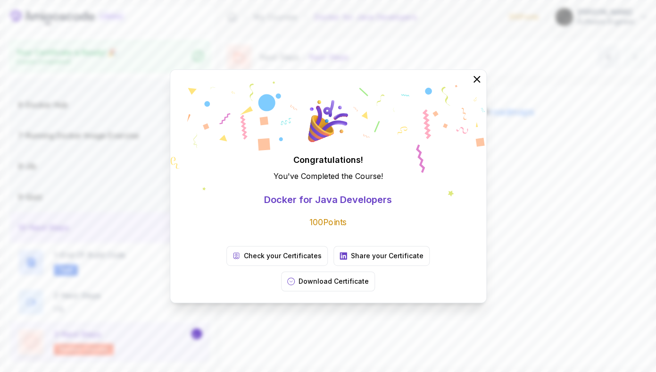
scroll to position [143, 0]
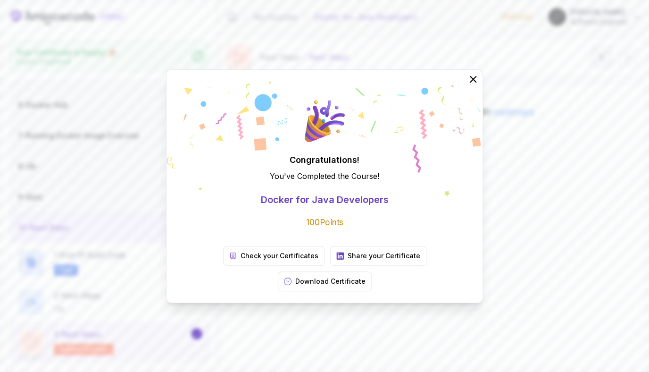
click at [585, 228] on div "Congratulations! You've Completed the Course ! Docker for Java Developers 100 P…" at bounding box center [324, 186] width 649 height 372
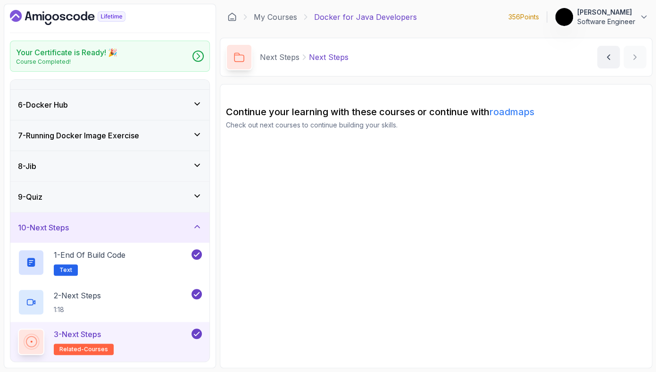
click at [508, 109] on link "roadmaps" at bounding box center [512, 111] width 45 height 11
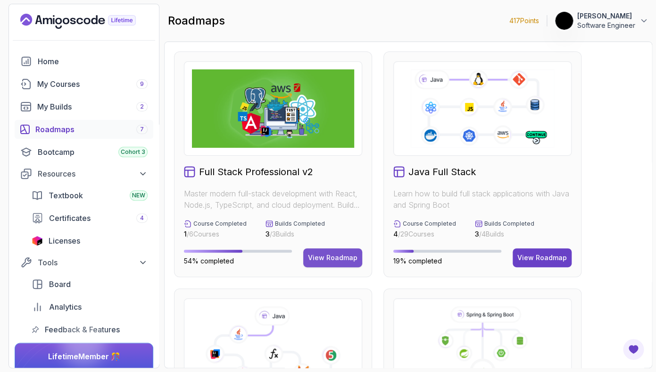
click at [348, 253] on button "View Roadmap" at bounding box center [332, 257] width 59 height 19
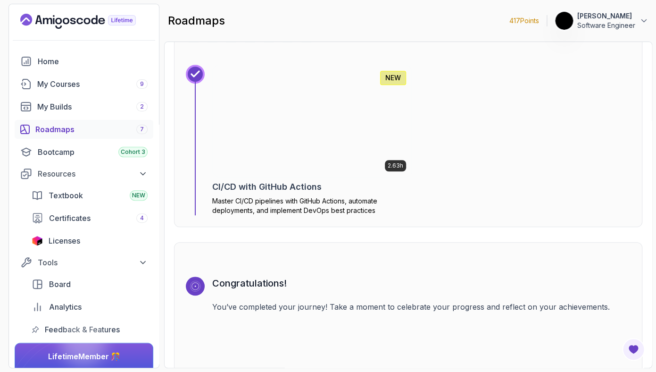
scroll to position [2890, 0]
